Goal: Entertainment & Leisure: Consume media (video, audio)

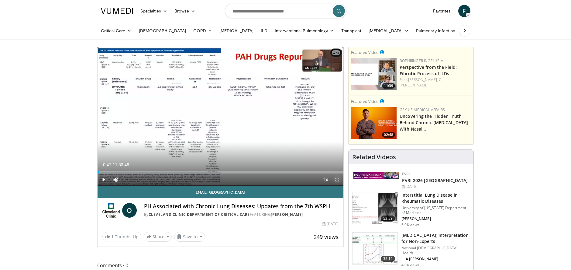
click at [337, 181] on span "Video Player" at bounding box center [337, 179] width 12 height 12
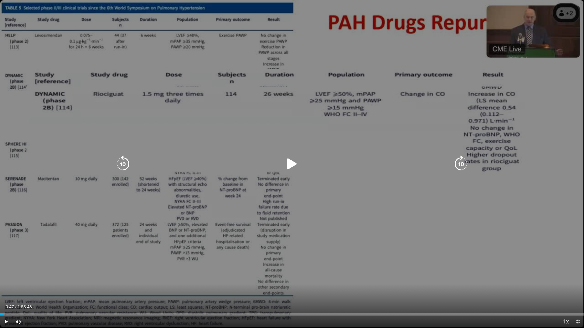
drag, startPoint x: 292, startPoint y: 160, endPoint x: 288, endPoint y: 167, distance: 8.5
click at [292, 161] on icon "Video Player" at bounding box center [291, 164] width 17 height 17
click at [459, 161] on icon "Video Player" at bounding box center [460, 164] width 17 height 17
click at [456, 163] on icon "Video Player" at bounding box center [460, 164] width 17 height 17
click at [458, 164] on icon "Video Player" at bounding box center [460, 164] width 17 height 17
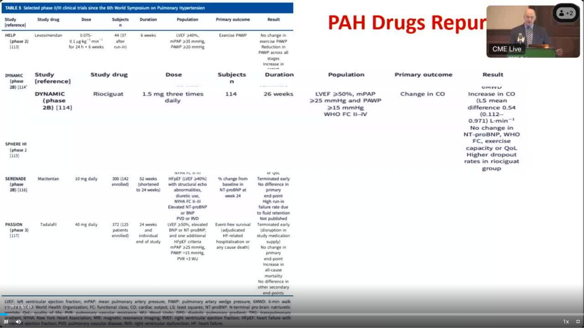
click at [6, 269] on span "Video Player" at bounding box center [6, 322] width 12 height 12
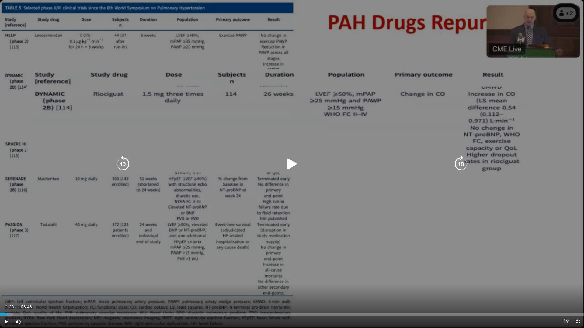
click at [456, 158] on icon "Video Player" at bounding box center [460, 164] width 17 height 17
click at [456, 162] on icon "Video Player" at bounding box center [460, 164] width 17 height 17
click at [458, 164] on icon "Video Player" at bounding box center [460, 164] width 17 height 17
click at [290, 163] on icon "Video Player" at bounding box center [291, 164] width 17 height 17
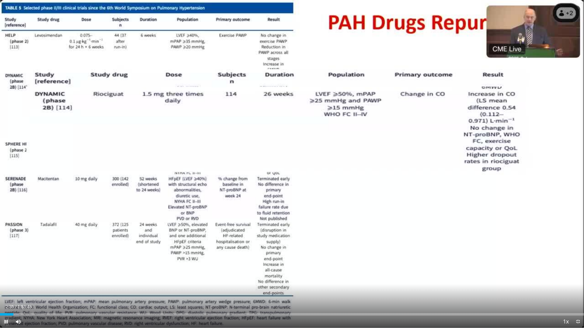
click at [7, 269] on span "Video Player" at bounding box center [6, 322] width 12 height 12
click at [5, 269] on span "Video Player" at bounding box center [6, 322] width 12 height 12
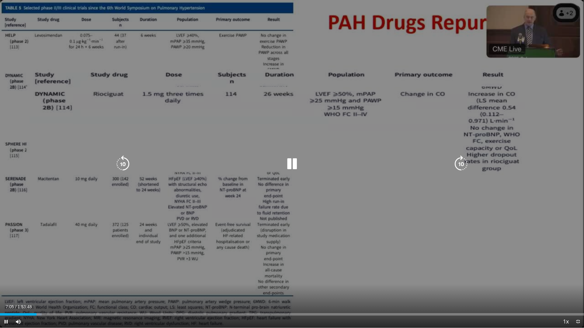
click at [126, 163] on icon "Video Player" at bounding box center [122, 164] width 17 height 17
click at [123, 162] on icon "Video Player" at bounding box center [122, 164] width 17 height 17
click at [464, 164] on icon "Video Player" at bounding box center [460, 164] width 17 height 17
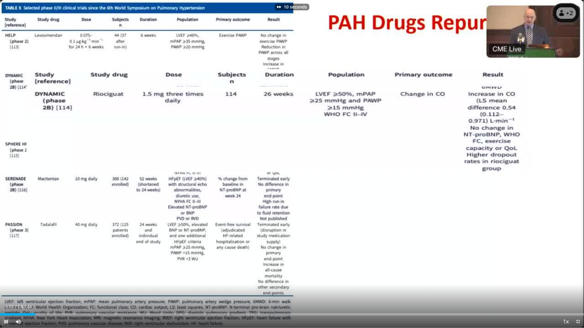
click at [5, 269] on span "Video Player" at bounding box center [6, 322] width 12 height 12
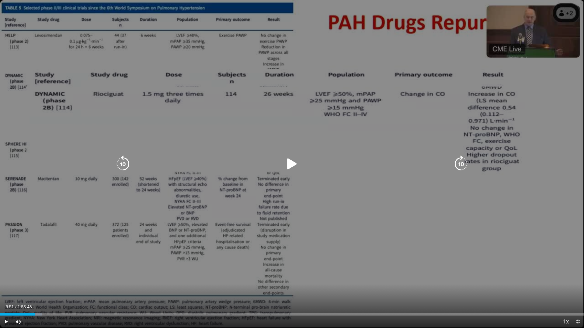
drag, startPoint x: 292, startPoint y: 165, endPoint x: 296, endPoint y: 165, distance: 3.4
click at [292, 165] on icon "Video Player" at bounding box center [291, 164] width 17 height 17
click at [462, 162] on icon "Video Player" at bounding box center [460, 164] width 17 height 17
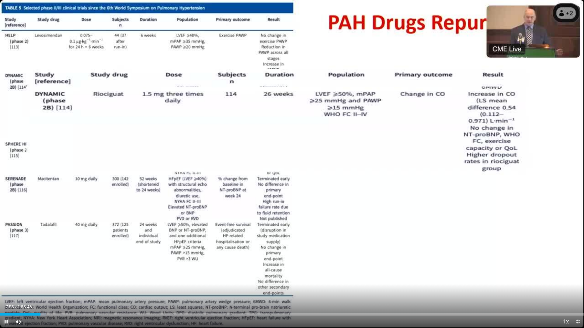
click at [5, 269] on span "Video Player" at bounding box center [6, 322] width 12 height 12
click at [571, 269] on span "Video Player" at bounding box center [578, 322] width 12 height 12
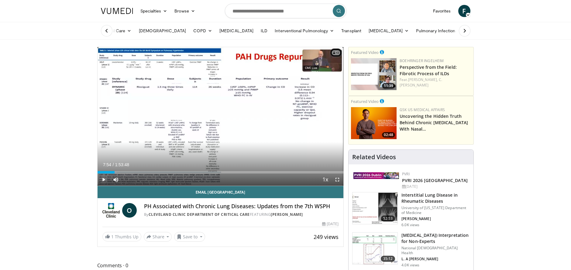
click at [102, 179] on span "Video Player" at bounding box center [104, 179] width 12 height 12
click at [338, 178] on span "Video Player" at bounding box center [337, 179] width 12 height 12
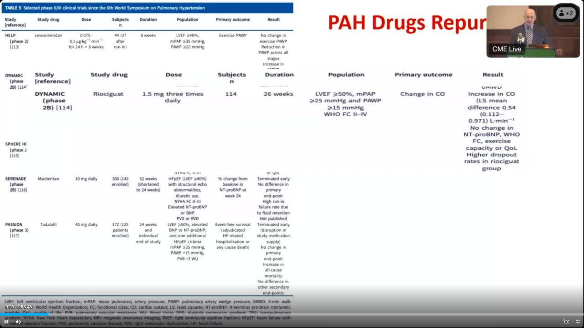
click at [5, 269] on span "Video Player" at bounding box center [6, 322] width 12 height 12
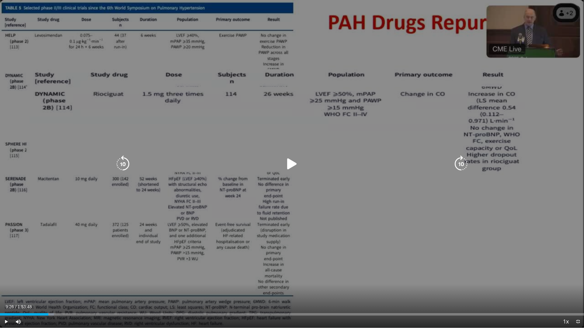
click at [292, 170] on icon "Video Player" at bounding box center [291, 164] width 17 height 17
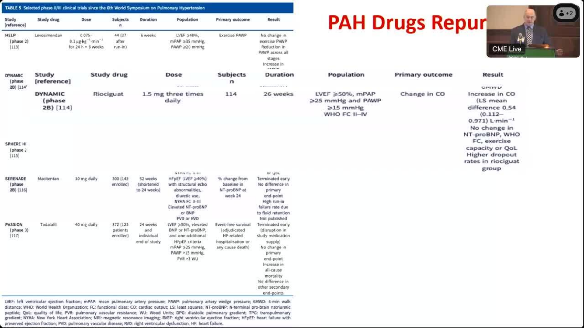
click at [7, 269] on video-js "**********" at bounding box center [292, 164] width 584 height 328
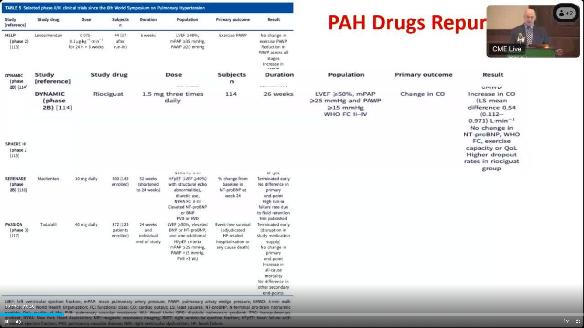
click at [6, 269] on span "Video Player" at bounding box center [6, 322] width 12 height 12
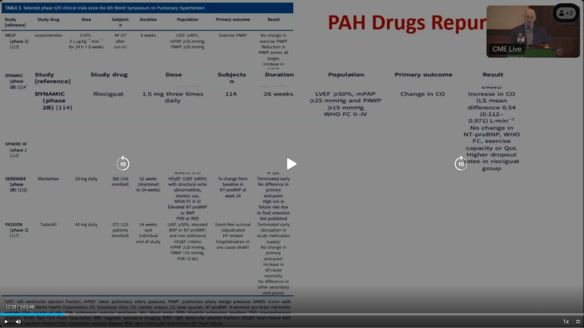
click at [293, 165] on icon "Video Player" at bounding box center [291, 164] width 17 height 17
click at [127, 161] on icon "Video Player" at bounding box center [122, 164] width 17 height 17
click at [124, 163] on icon "Video Player" at bounding box center [122, 164] width 17 height 17
click at [121, 165] on icon "Video Player" at bounding box center [122, 164] width 17 height 17
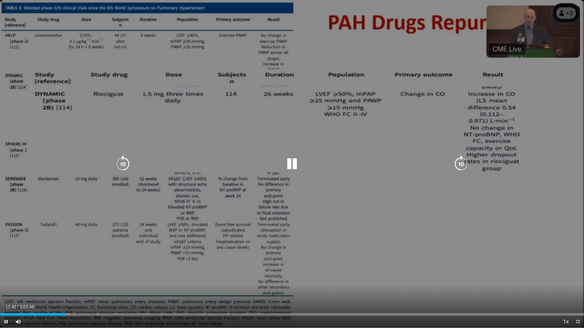
click at [292, 162] on icon "Video Player" at bounding box center [291, 164] width 17 height 17
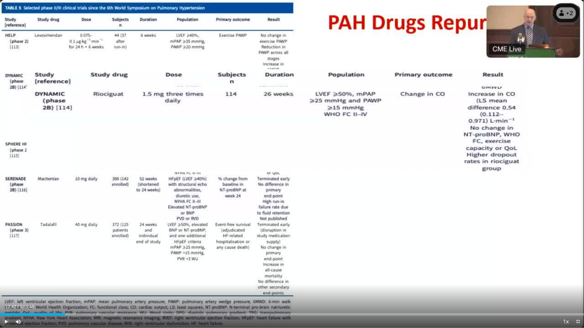
click at [6, 269] on span "Video Player" at bounding box center [6, 322] width 12 height 12
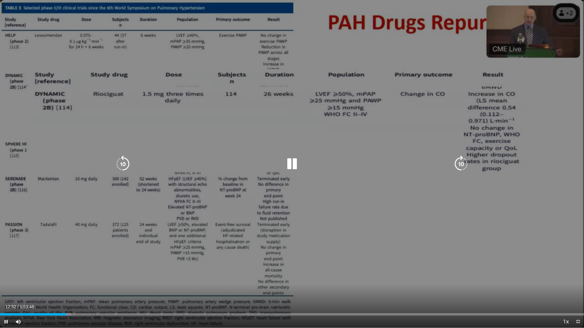
click at [121, 164] on icon "Video Player" at bounding box center [122, 164] width 17 height 17
click at [293, 164] on icon "Video Player" at bounding box center [291, 164] width 17 height 17
click at [4, 269] on span "Video Player" at bounding box center [6, 322] width 12 height 12
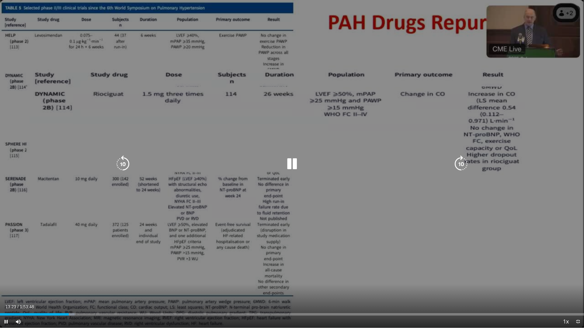
click at [123, 164] on icon "Video Player" at bounding box center [122, 164] width 17 height 17
click at [124, 159] on icon "Video Player" at bounding box center [122, 164] width 17 height 17
click at [123, 160] on icon "Video Player" at bounding box center [122, 164] width 17 height 17
click at [123, 162] on icon "Video Player" at bounding box center [122, 164] width 17 height 17
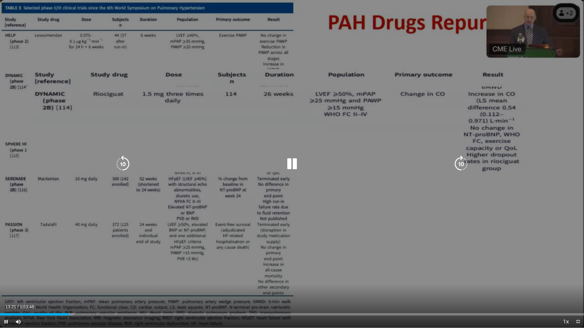
click at [123, 161] on icon "Video Player" at bounding box center [122, 164] width 17 height 17
click at [120, 162] on icon "Video Player" at bounding box center [122, 164] width 17 height 17
click at [125, 165] on icon "Video Player" at bounding box center [122, 164] width 17 height 17
click at [123, 165] on icon "Video Player" at bounding box center [122, 164] width 17 height 17
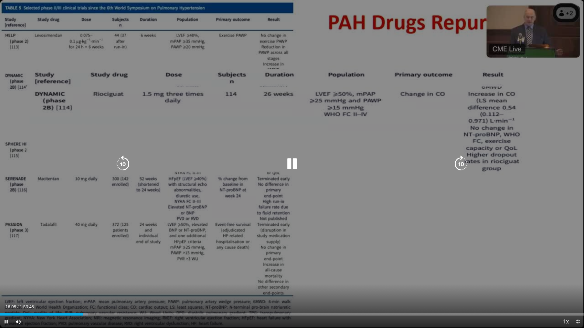
click at [289, 164] on icon "Video Player" at bounding box center [291, 164] width 17 height 17
click at [290, 164] on icon "Video Player" at bounding box center [291, 164] width 17 height 17
click at [294, 165] on icon "Video Player" at bounding box center [291, 164] width 17 height 17
click at [292, 167] on icon "Video Player" at bounding box center [291, 164] width 17 height 17
click at [292, 163] on icon "Video Player" at bounding box center [291, 164] width 17 height 17
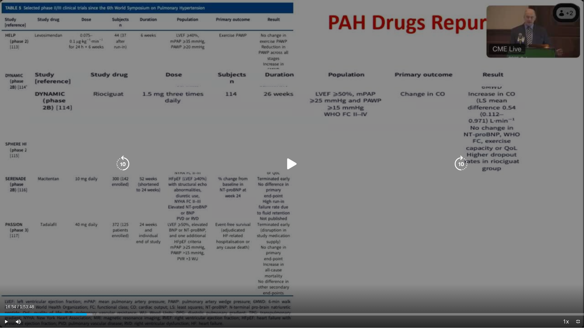
click at [292, 163] on icon "Video Player" at bounding box center [291, 164] width 17 height 17
click at [289, 166] on icon "Video Player" at bounding box center [291, 164] width 17 height 17
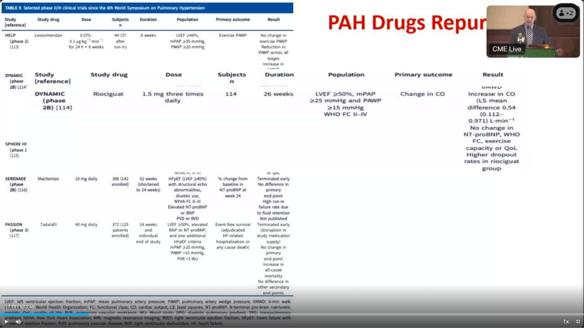
click at [5, 269] on span "Video Player" at bounding box center [6, 322] width 12 height 12
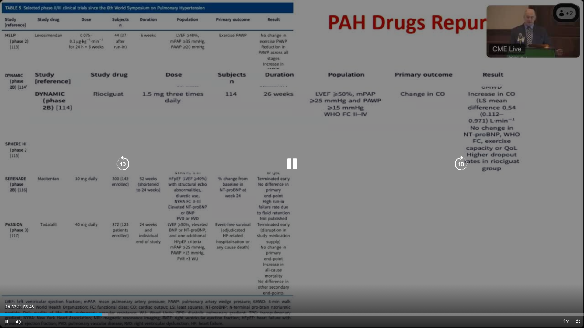
drag, startPoint x: 291, startPoint y: 161, endPoint x: 294, endPoint y: 163, distance: 3.7
click at [292, 161] on icon "Video Player" at bounding box center [291, 164] width 17 height 17
click at [293, 164] on icon "Video Player" at bounding box center [291, 164] width 17 height 17
click at [460, 161] on icon "Video Player" at bounding box center [460, 164] width 17 height 17
click at [125, 162] on icon "Video Player" at bounding box center [122, 164] width 17 height 17
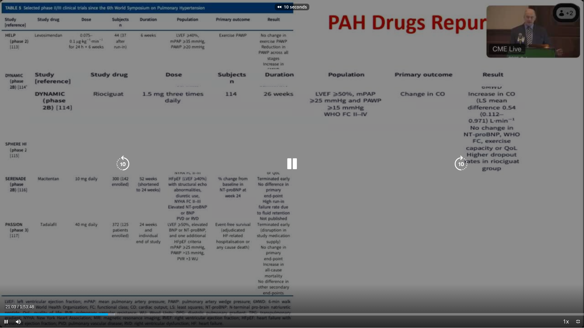
click at [124, 164] on icon "Video Player" at bounding box center [122, 164] width 17 height 17
click at [466, 163] on icon "Video Player" at bounding box center [460, 164] width 17 height 17
click at [458, 164] on icon "Video Player" at bounding box center [460, 164] width 17 height 17
click at [296, 163] on icon "Video Player" at bounding box center [291, 164] width 17 height 17
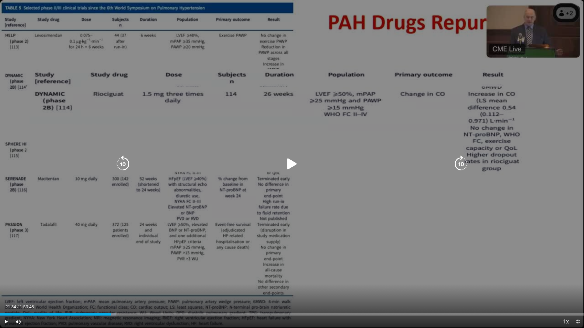
click at [297, 167] on icon "Video Player" at bounding box center [291, 164] width 17 height 17
click at [292, 165] on icon "Video Player" at bounding box center [291, 164] width 17 height 17
click at [116, 164] on icon "Video Player" at bounding box center [122, 164] width 17 height 17
click at [117, 162] on icon "Video Player" at bounding box center [122, 164] width 17 height 17
click at [289, 162] on icon "Video Player" at bounding box center [291, 164] width 17 height 17
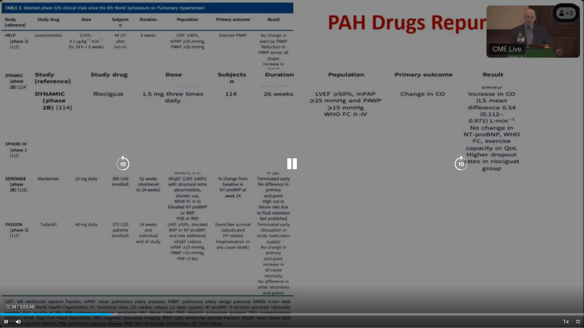
click at [289, 162] on icon "Video Player" at bounding box center [291, 164] width 17 height 17
click at [292, 162] on icon "Video Player" at bounding box center [291, 164] width 17 height 17
click at [294, 162] on icon "Video Player" at bounding box center [291, 164] width 17 height 17
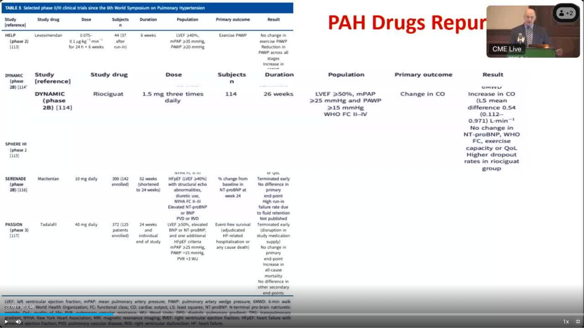
click at [571, 269] on span "Video Player" at bounding box center [578, 322] width 12 height 12
